Goal: Task Accomplishment & Management: Manage account settings

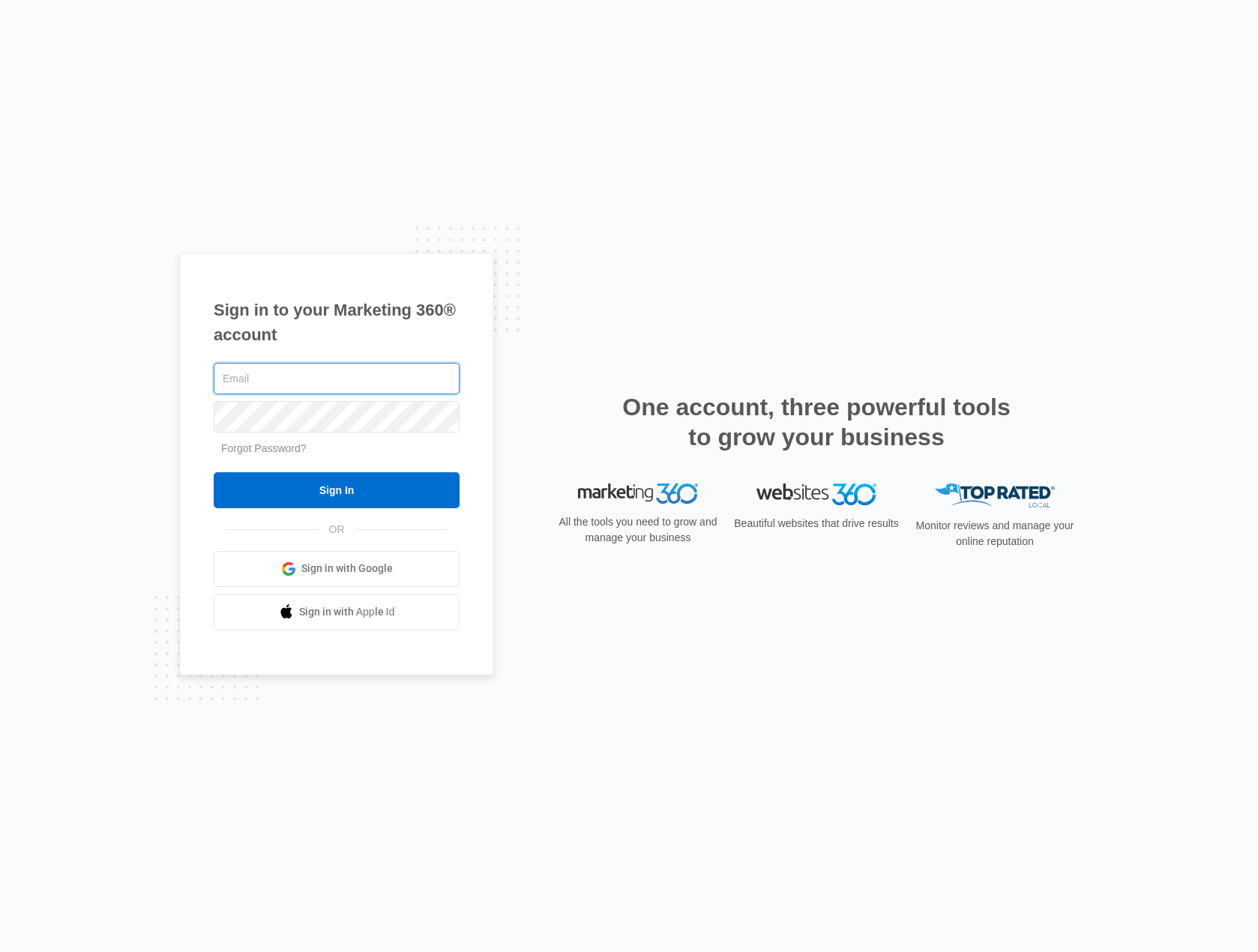
type input "ericburnham89@gmail.com"
click at [533, 340] on div "Sign in to your Marketing 360® account ericburnham89@gmail.com Forgot Password?…" at bounding box center [629, 476] width 899 height 446
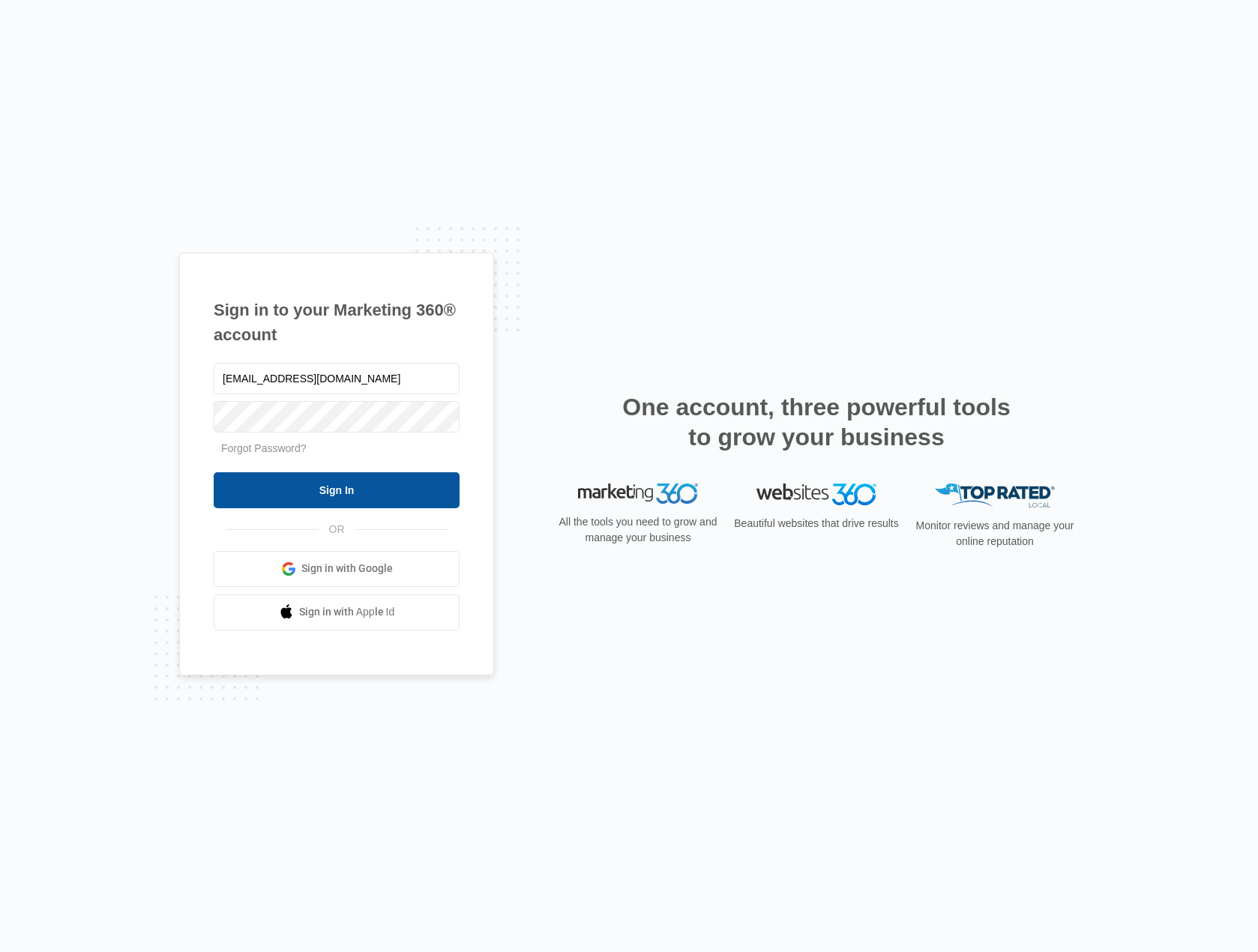
click at [316, 488] on input "Sign In" at bounding box center [336, 489] width 246 height 36
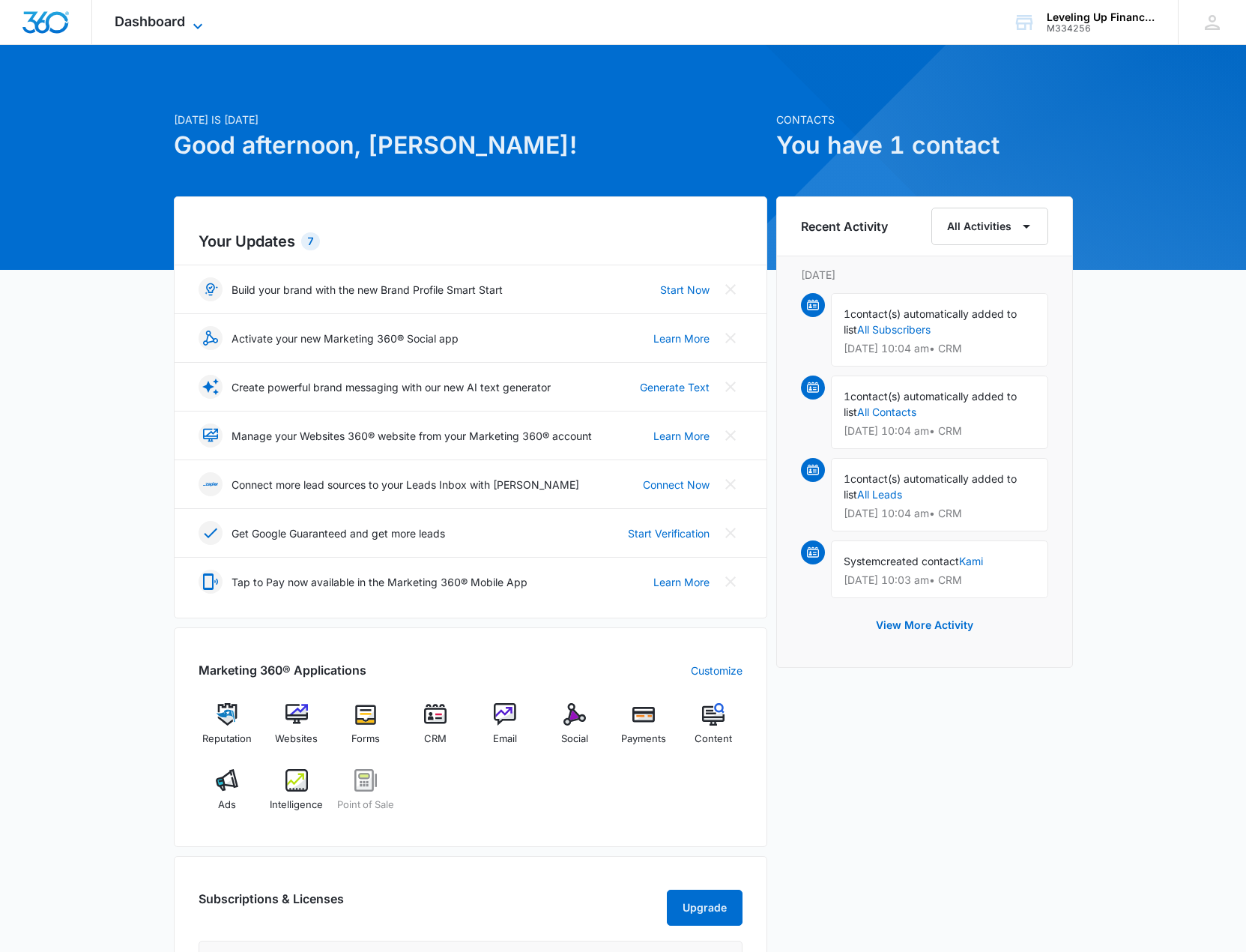
click at [146, 18] on span "Dashboard" at bounding box center [150, 22] width 71 height 15
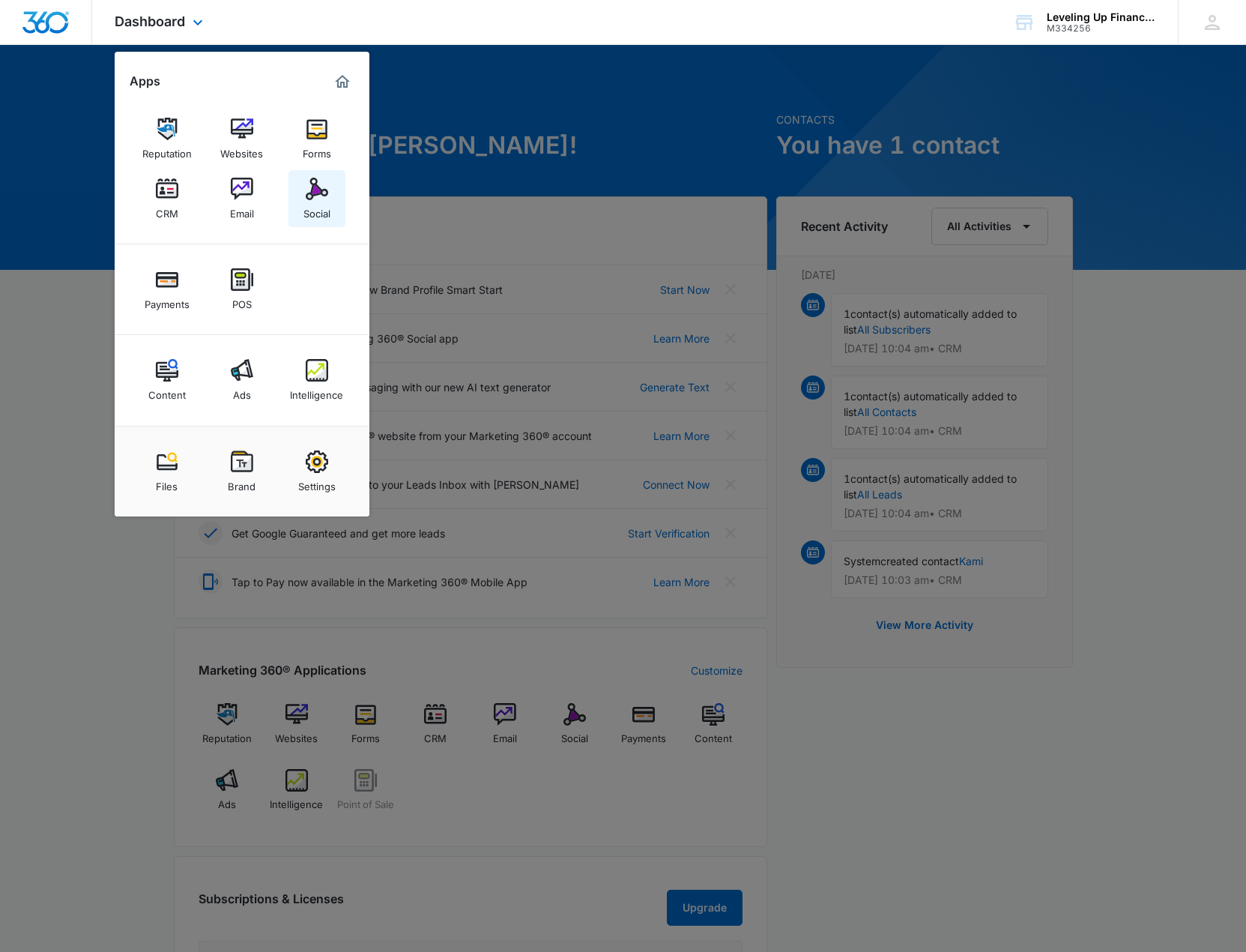
click at [319, 189] on img at bounding box center [316, 189] width 22 height 22
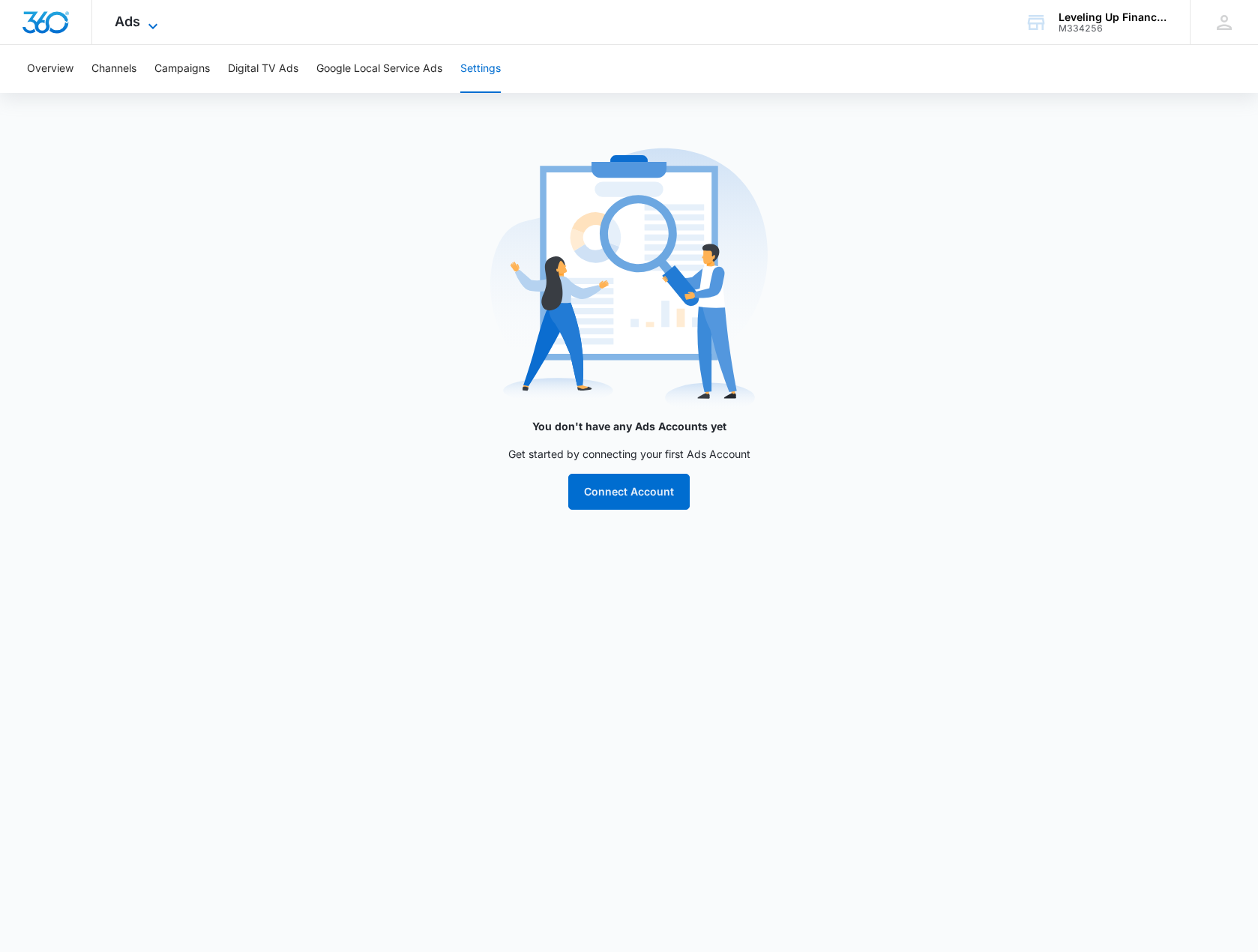
click at [157, 18] on icon at bounding box center [152, 25] width 18 height 18
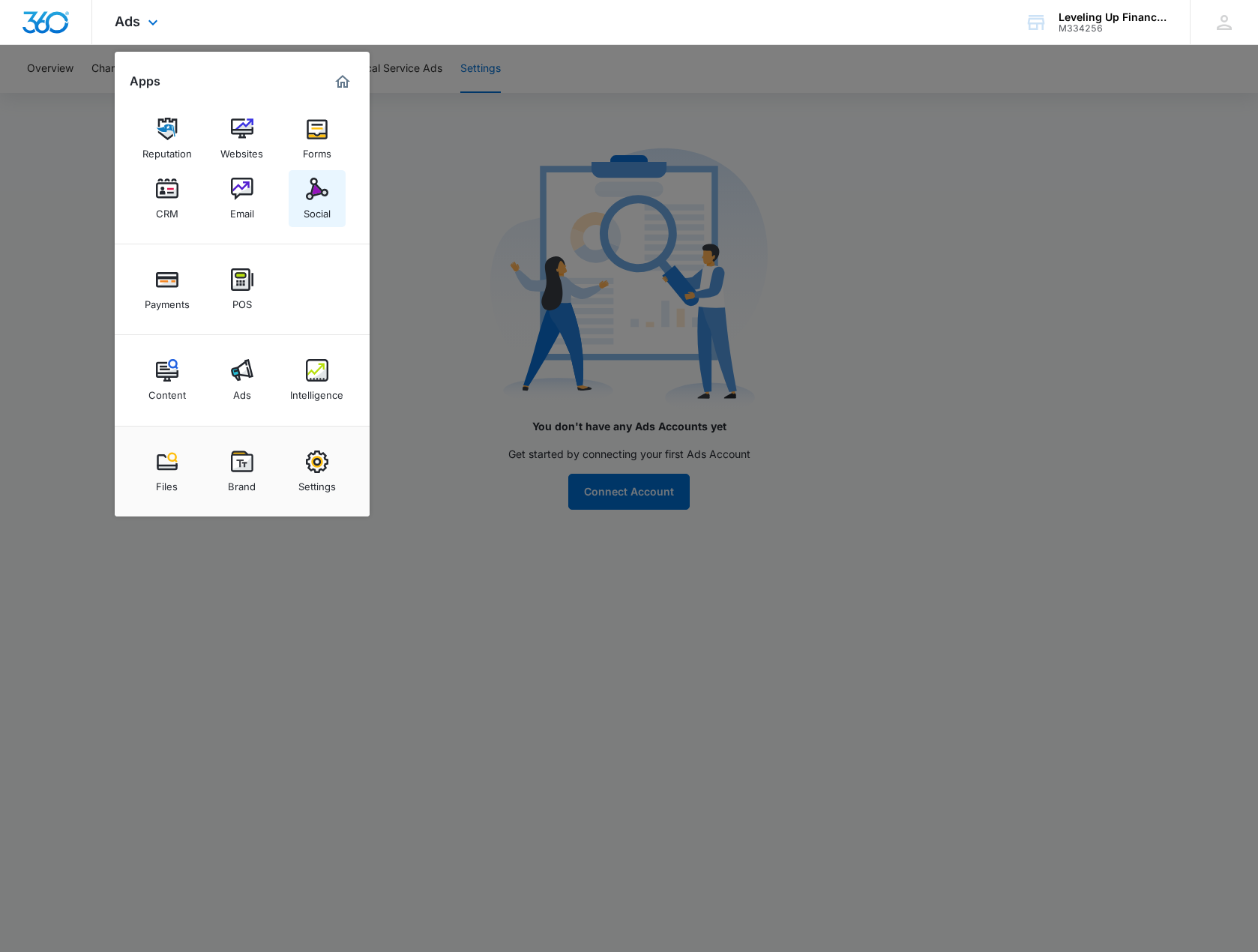
click at [314, 205] on div "Social" at bounding box center [316, 209] width 27 height 19
